Goal: Transaction & Acquisition: Book appointment/travel/reservation

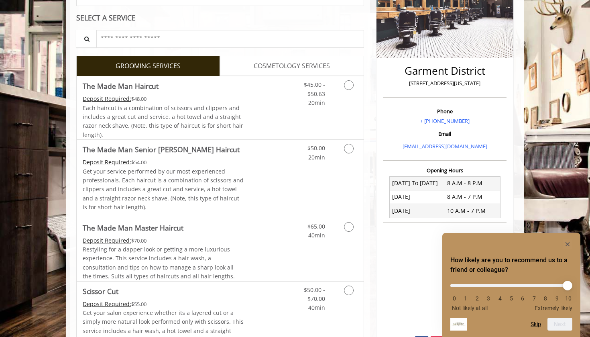
scroll to position [147, 0]
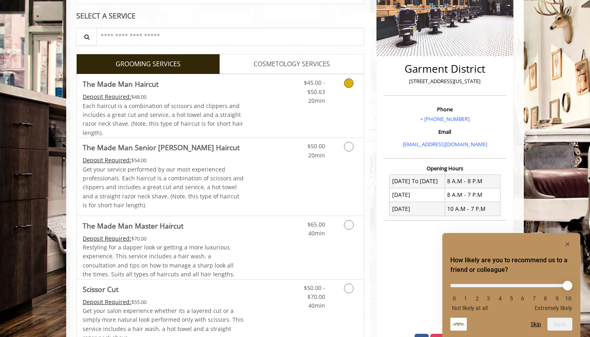
click at [348, 83] on icon "Grooming services" at bounding box center [349, 83] width 10 height 10
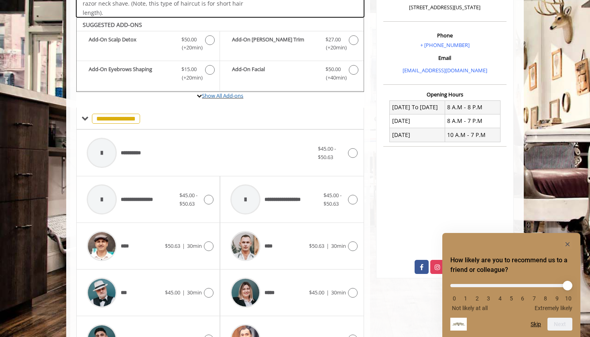
scroll to position [213, 0]
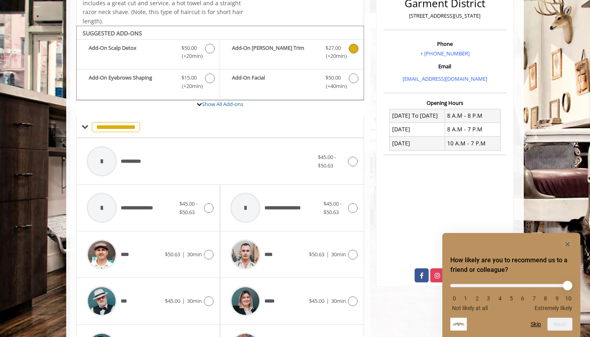
click at [354, 44] on icon "The Made Man Haircut Add-onS" at bounding box center [354, 49] width 10 height 10
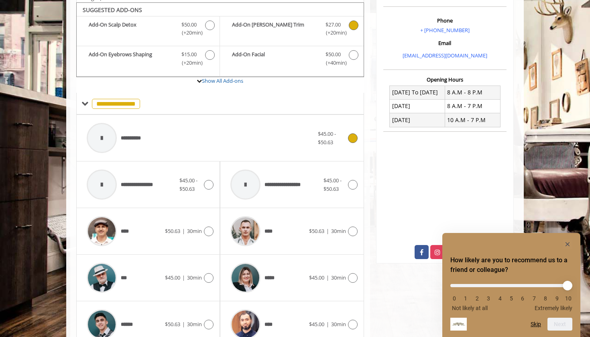
scroll to position [236, 0]
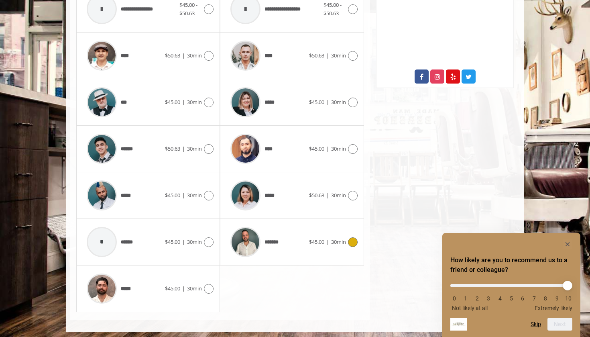
click at [352, 240] on icon at bounding box center [353, 242] width 10 height 10
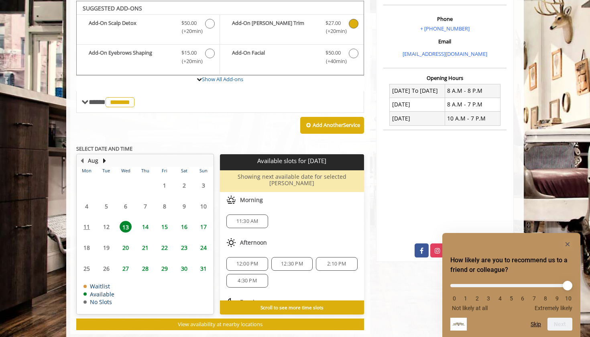
scroll to position [237, 0]
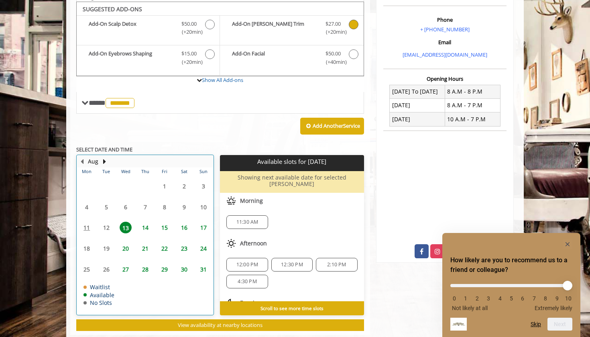
click at [106, 221] on table "Mon Tue Wed Thu Fri Sat Sun 28 29 30 31 1 2 3 4 5 6 7 8 9 10 11 12 13 14 15 16 …" at bounding box center [145, 240] width 136 height 147
click at [107, 221] on table "Mon Tue Wed Thu Fri Sat Sun 28 29 30 31 1 2 3 4 5 6 7 8 9 10 11 12 13 14 15 16 …" at bounding box center [145, 240] width 136 height 147
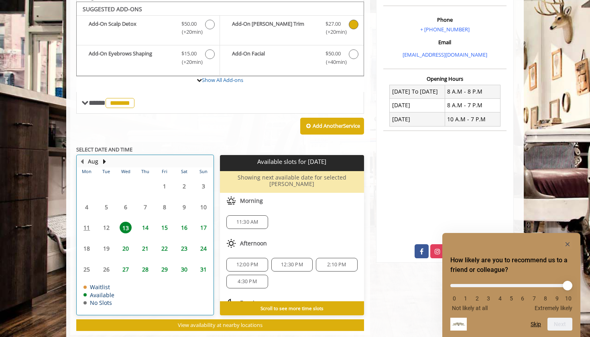
click at [84, 224] on table "Mon Tue Wed Thu Fri Sat Sun 28 29 30 31 1 2 3 4 5 6 7 8 9 10 11 12 13 14 15 16 …" at bounding box center [145, 240] width 136 height 147
click at [250, 261] on span "12:00 PM" at bounding box center [247, 264] width 22 height 6
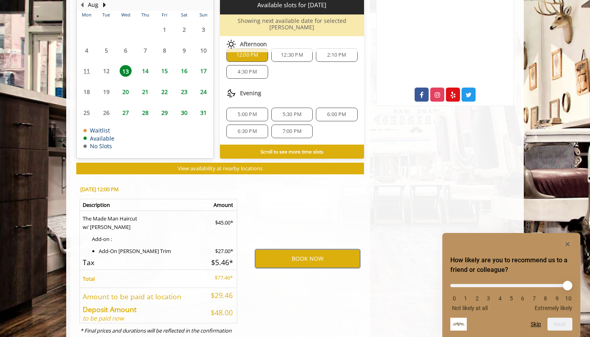
scroll to position [393, 0]
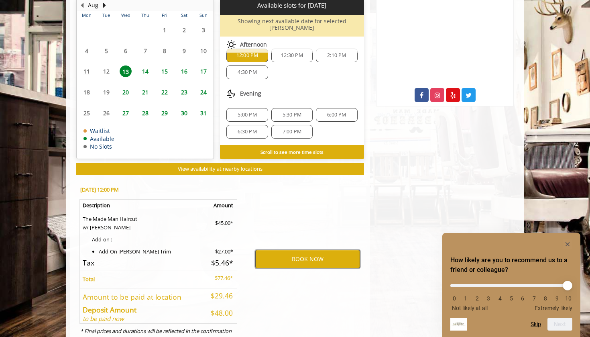
click at [273, 250] on button "BOOK NOW" at bounding box center [307, 259] width 105 height 18
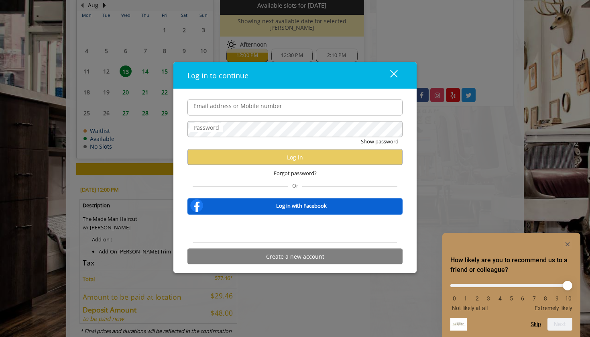
click at [292, 232] on div "Sign in with Google. Opens in new tab" at bounding box center [295, 229] width 74 height 18
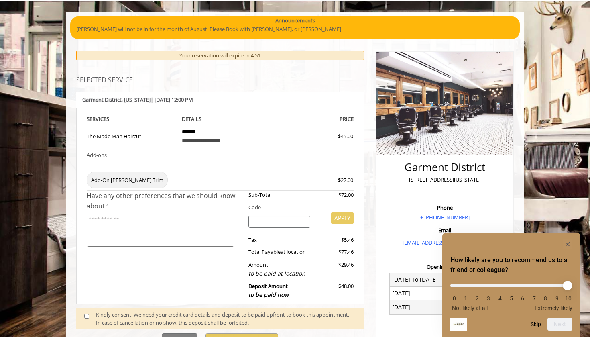
scroll to position [169, 0]
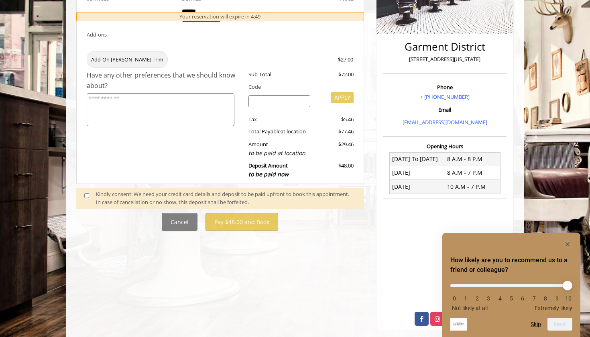
click at [84, 191] on span at bounding box center [90, 198] width 24 height 17
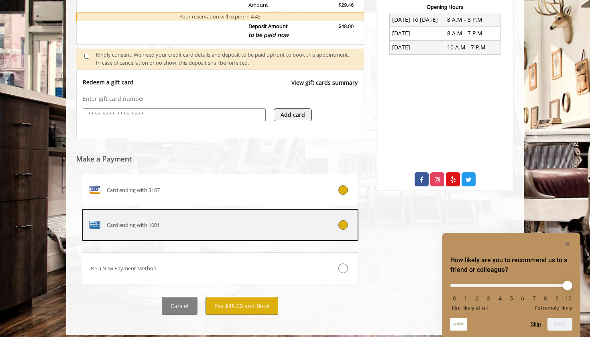
click at [221, 218] on div "Card ending with 1001" at bounding box center [197, 224] width 230 height 13
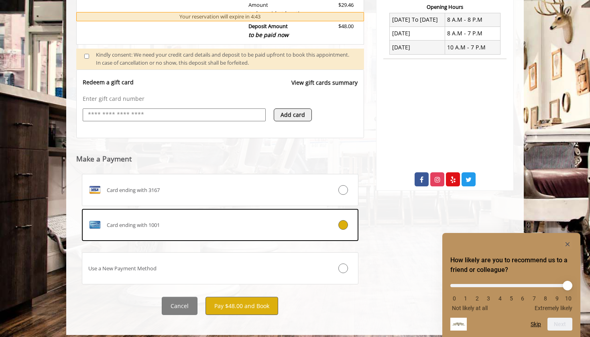
click at [251, 301] on button "Pay $48.00 and Book" at bounding box center [242, 306] width 73 height 18
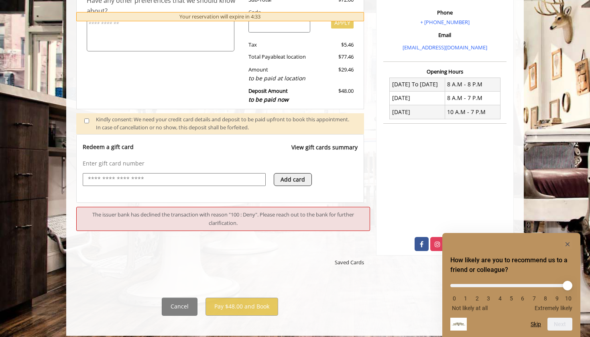
scroll to position [251, 0]
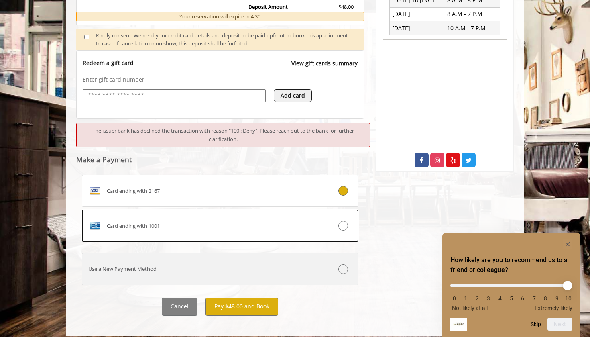
click at [246, 254] on label "Use a New Payment Method" at bounding box center [220, 269] width 277 height 32
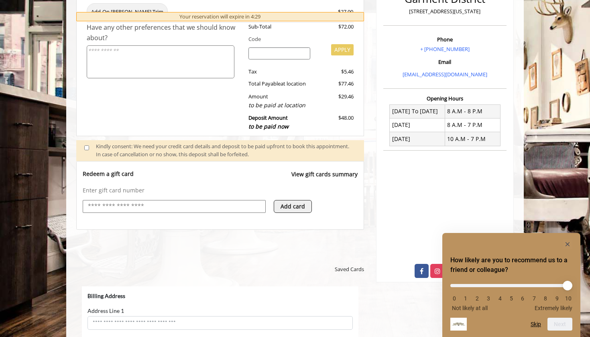
scroll to position [0, 0]
click at [225, 202] on input "text" at bounding box center [174, 207] width 174 height 10
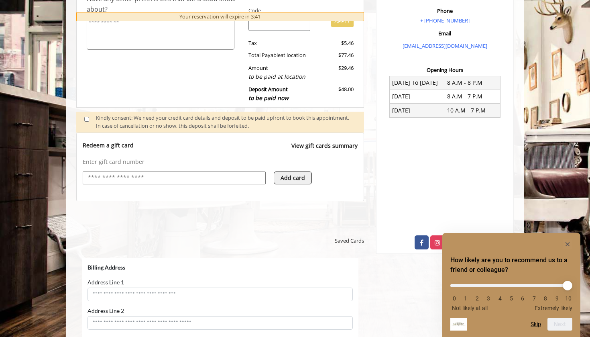
scroll to position [275, 0]
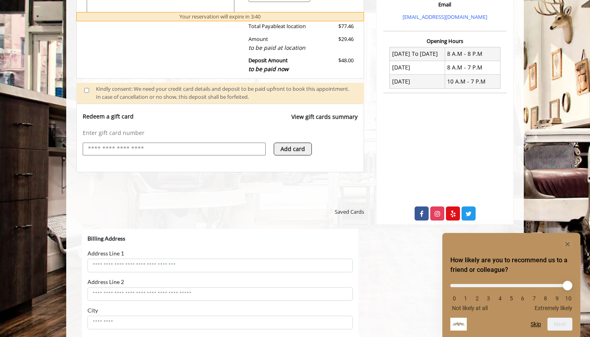
click at [184, 144] on input "text" at bounding box center [174, 149] width 174 height 10
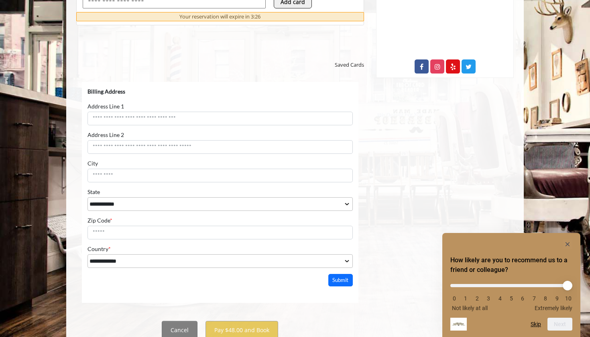
scroll to position [432, 0]
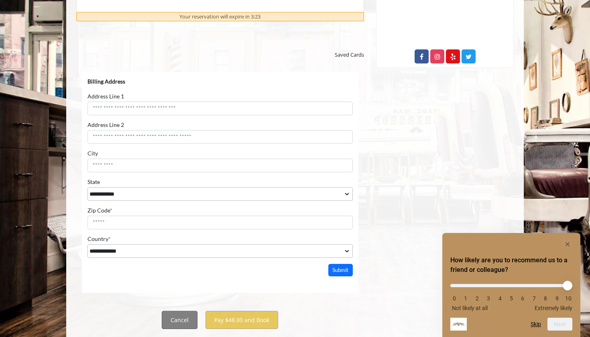
click at [176, 311] on button "Cancel" at bounding box center [180, 320] width 36 height 18
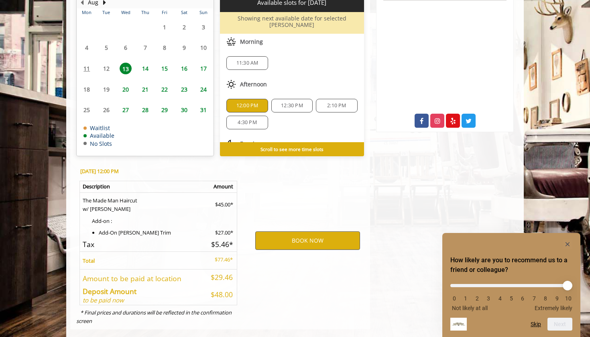
scroll to position [367, 0]
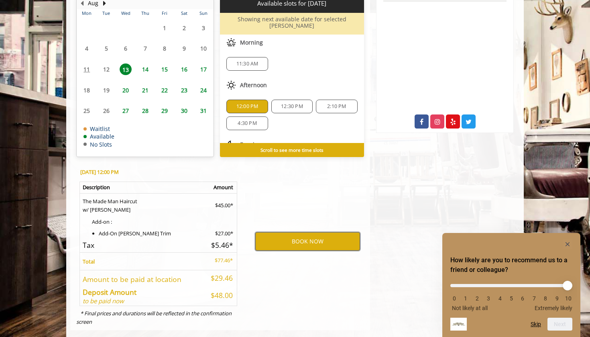
click at [303, 236] on button "BOOK NOW" at bounding box center [307, 241] width 105 height 18
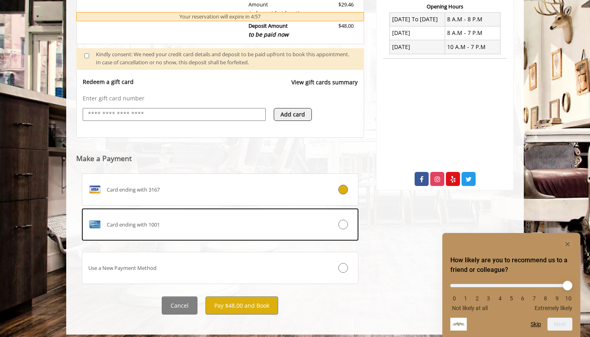
scroll to position [309, 0]
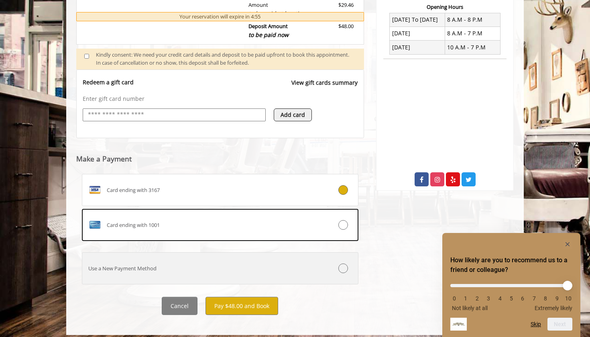
click at [233, 254] on label "Use a New Payment Method" at bounding box center [220, 268] width 277 height 32
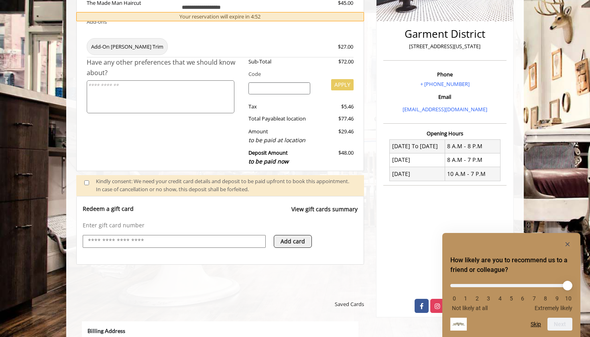
scroll to position [195, 0]
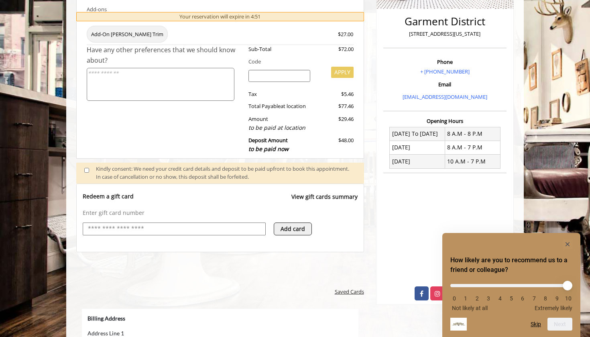
click at [354, 287] on span "Saved Cards" at bounding box center [349, 291] width 29 height 8
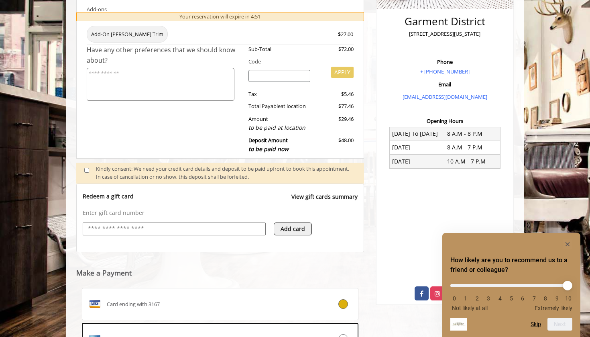
scroll to position [309, 0]
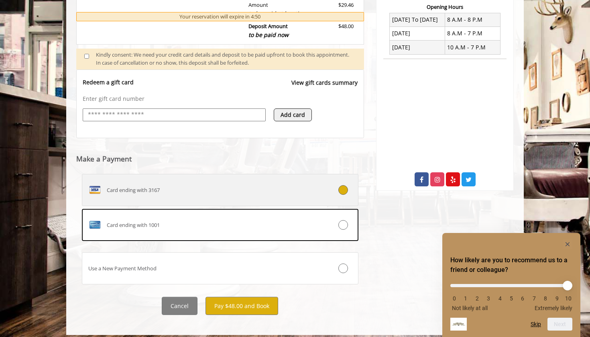
click at [248, 193] on label "Card ending with 3167" at bounding box center [220, 190] width 277 height 32
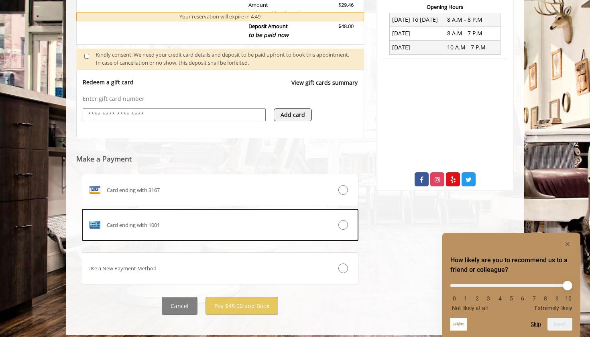
scroll to position [256, 0]
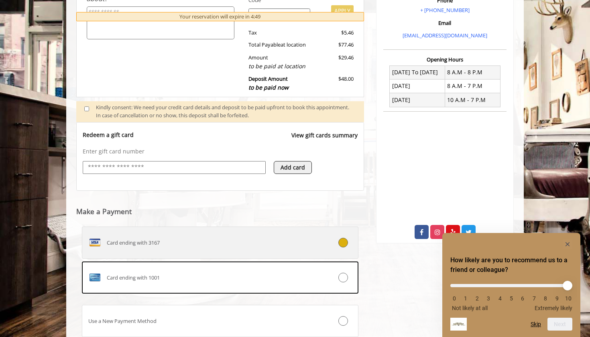
click at [252, 246] on label "Card ending with 3167" at bounding box center [220, 242] width 277 height 32
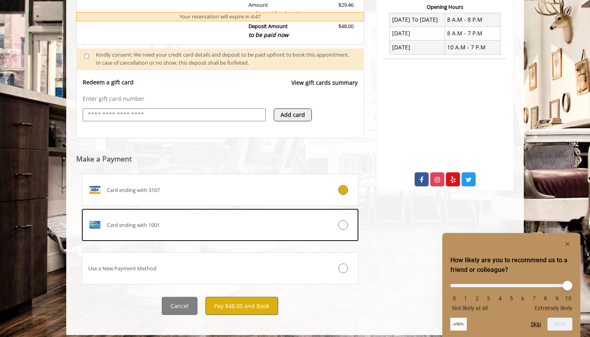
click at [256, 299] on button "Pay $48.00 and Book" at bounding box center [242, 306] width 73 height 18
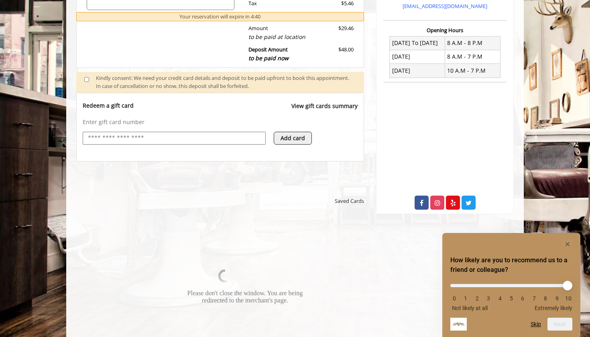
scroll to position [288, 0]
